Goal: Task Accomplishment & Management: Use online tool/utility

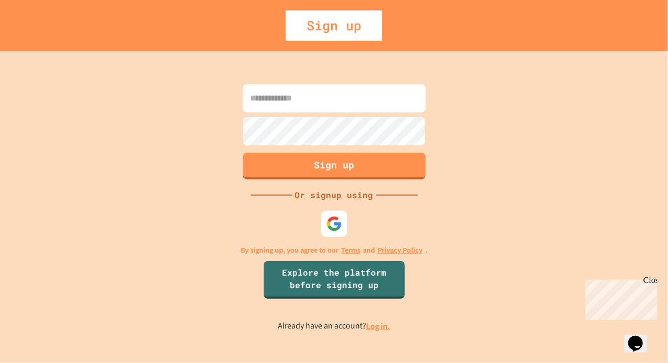
click at [375, 324] on link "Log in." at bounding box center [378, 325] width 24 height 11
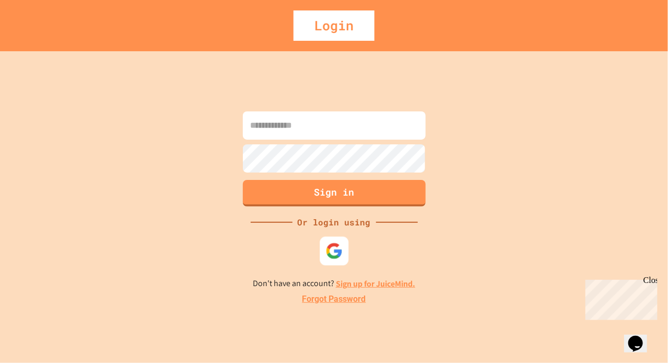
click at [344, 246] on div at bounding box center [334, 250] width 29 height 29
click at [514, 153] on div "Sign in Or login using Don't have an account? Sign up for JuiceMind. Forgot Pas…" at bounding box center [334, 206] width 668 height 311
click at [361, 131] on input at bounding box center [334, 125] width 183 height 28
type input "**********"
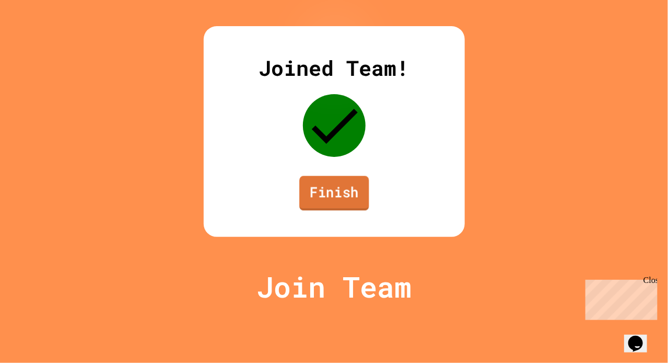
click at [362, 210] on link "Finish" at bounding box center [334, 193] width 70 height 34
